Goal: Task Accomplishment & Management: Use online tool/utility

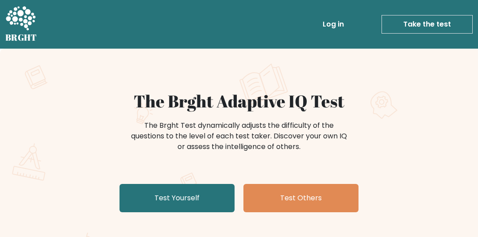
click at [200, 200] on link "Test Yourself" at bounding box center [177, 198] width 115 height 28
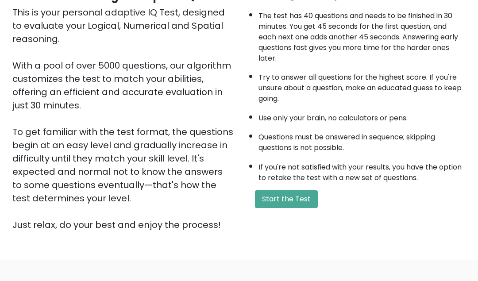
scroll to position [126, 0]
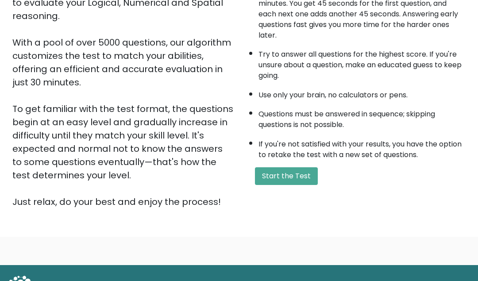
click at [291, 173] on button "Start the Test" at bounding box center [286, 176] width 63 height 18
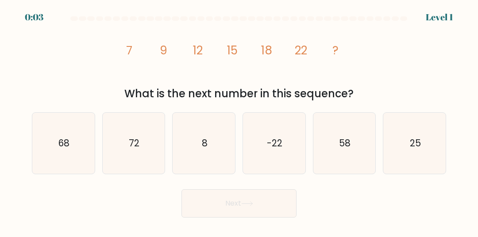
click at [451, 62] on div "image/svg+xml 7 9 12 15 18 22 ? What is the next number in this sequence?" at bounding box center [239, 62] width 425 height 77
click at [426, 136] on icon "25" at bounding box center [414, 143] width 61 height 61
click at [240, 121] on input "f. 25" at bounding box center [239, 120] width 0 height 2
radio input "true"
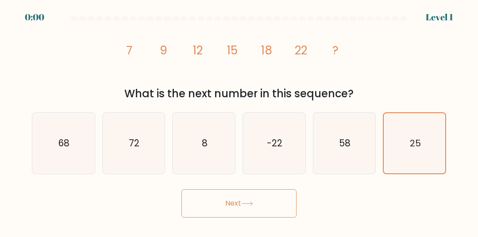
click at [253, 216] on button "Next" at bounding box center [239, 204] width 115 height 28
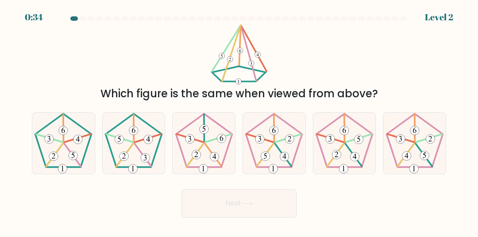
click at [134, 154] on icon at bounding box center [133, 143] width 61 height 61
click at [239, 121] on input "b." at bounding box center [239, 120] width 0 height 2
radio input "true"
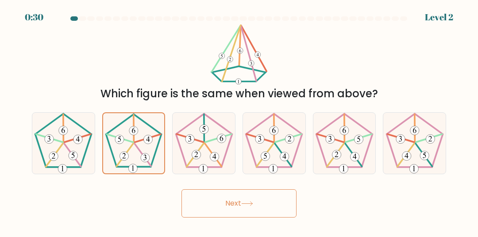
click at [232, 208] on button "Next" at bounding box center [239, 204] width 115 height 28
